Goal: Information Seeking & Learning: Learn about a topic

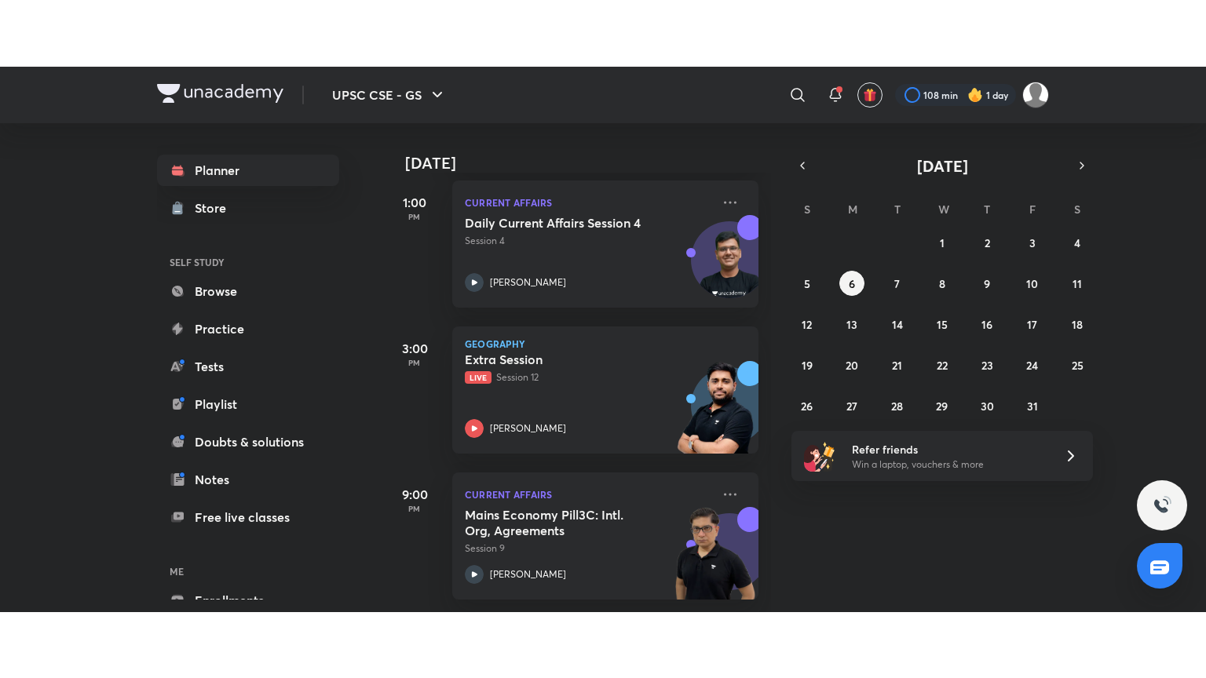
scroll to position [684, 0]
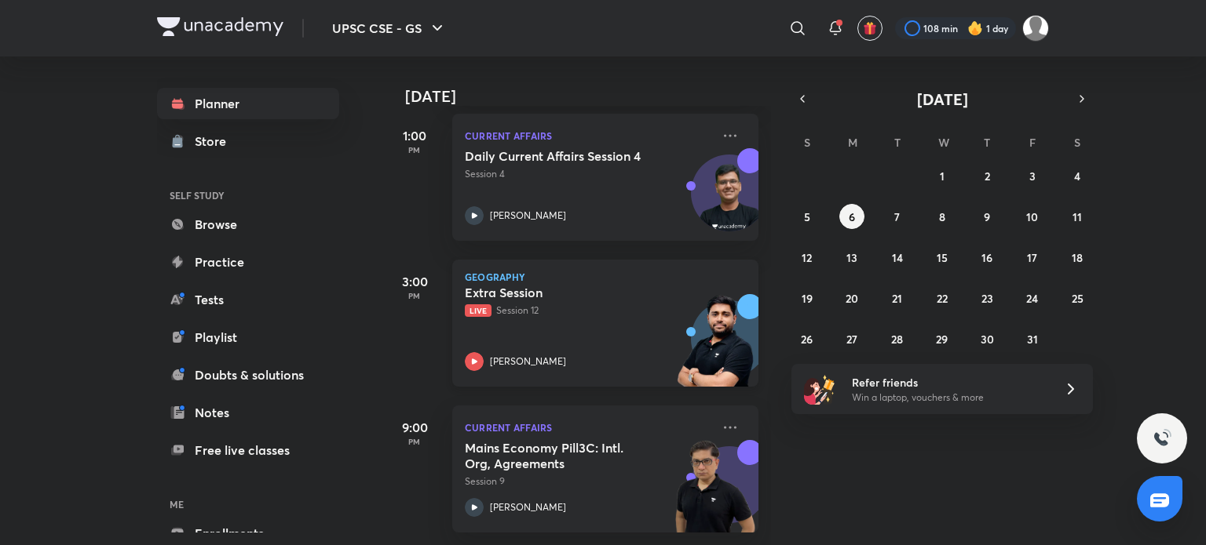
click at [465, 352] on icon at bounding box center [474, 361] width 19 height 19
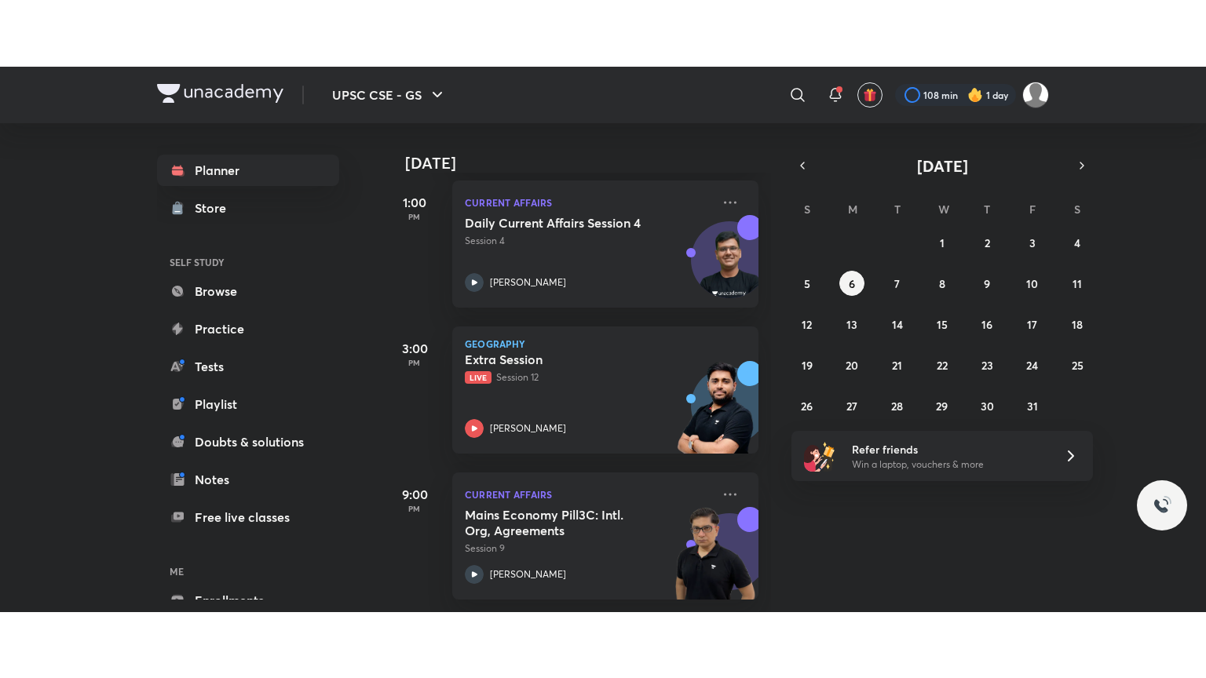
scroll to position [552, 0]
